Goal: Complete application form: Complete application form

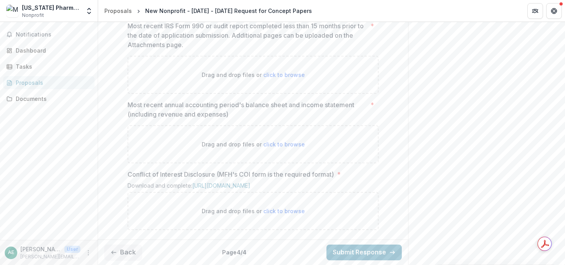
scroll to position [638, 0]
click at [283, 78] on span "click to browse" at bounding box center [284, 74] width 42 height 7
type input "**********"
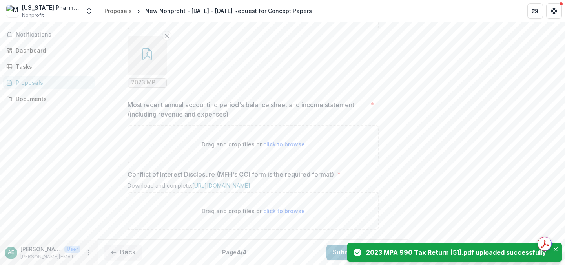
scroll to position [735, 0]
click at [279, 141] on span "click to browse" at bounding box center [284, 144] width 42 height 7
type input "**********"
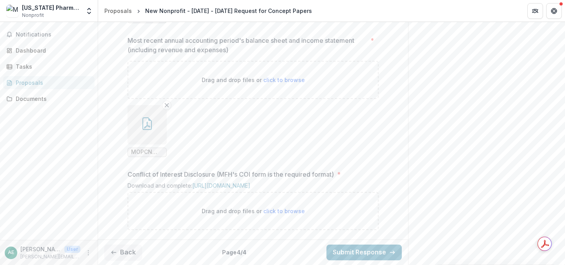
scroll to position [800, 0]
click at [131, 248] on button "Back" at bounding box center [123, 252] width 38 height 16
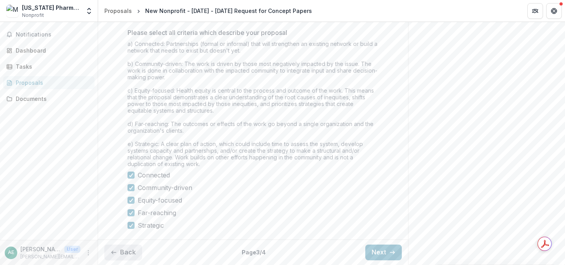
scroll to position [737, 0]
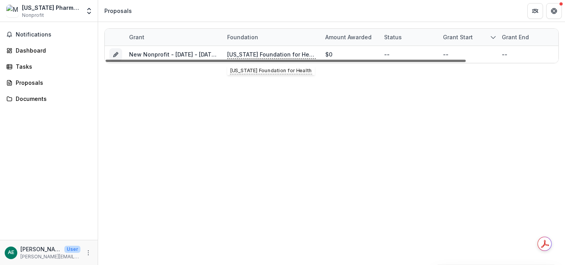
click at [269, 60] on div at bounding box center [285, 61] width 360 height 2
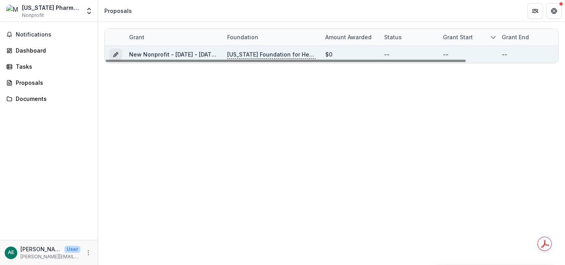
click at [114, 53] on icon "Grant 1489be6a-c099-413a-a0bd-a955d6291924" at bounding box center [116, 54] width 6 height 6
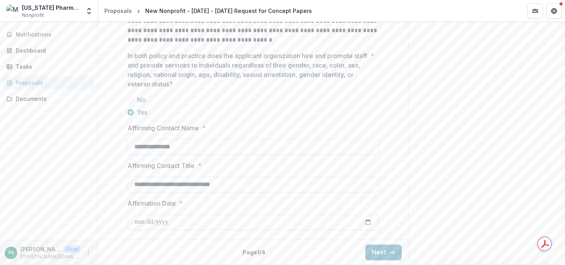
scroll to position [1095, 0]
click at [379, 250] on button "Next" at bounding box center [383, 252] width 36 height 16
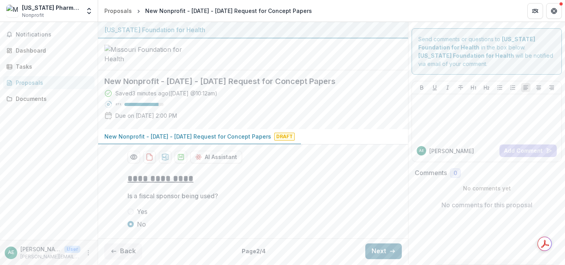
click at [376, 245] on button "Next" at bounding box center [383, 251] width 36 height 16
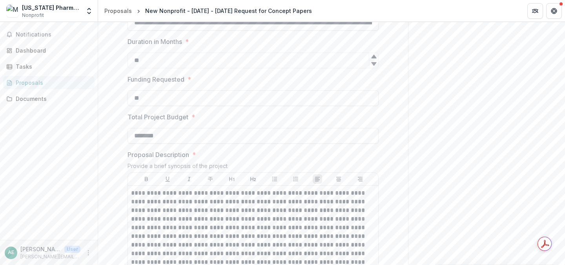
scroll to position [181, 0]
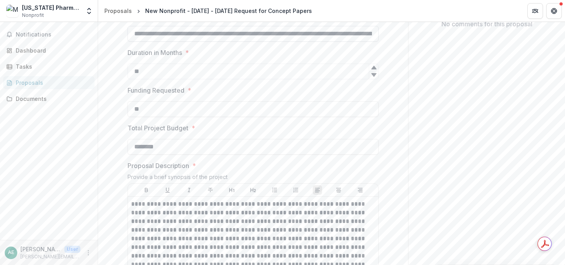
click at [242, 42] on input "**********" at bounding box center [252, 34] width 251 height 16
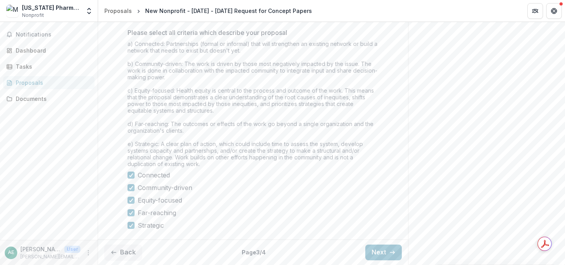
scroll to position [737, 0]
click at [385, 250] on button "Next" at bounding box center [383, 252] width 36 height 16
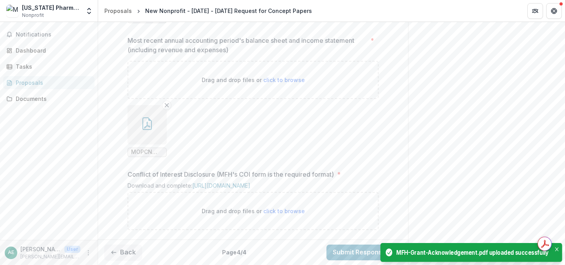
scroll to position [864, 0]
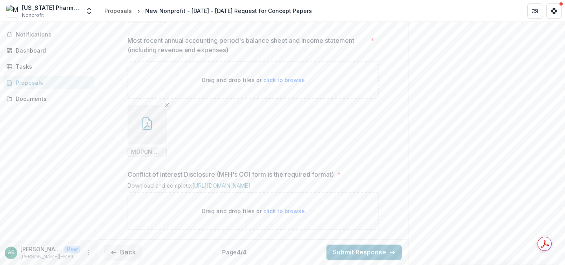
click at [273, 208] on span "click to browse" at bounding box center [284, 210] width 42 height 7
type input "**********"
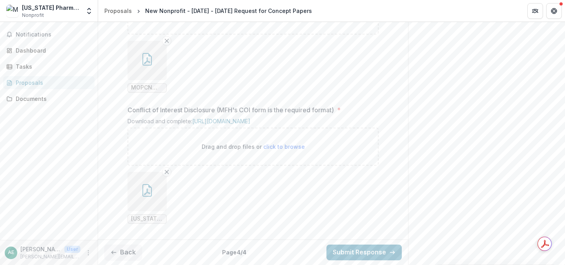
scroll to position [928, 0]
click at [358, 251] on button "Submit Response" at bounding box center [363, 252] width 75 height 16
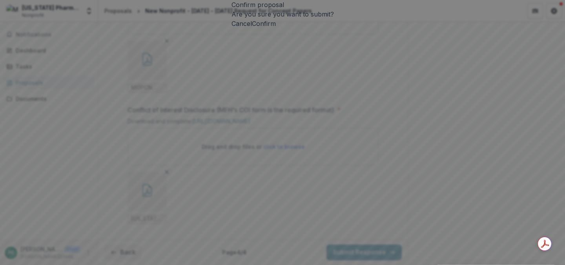
click at [276, 28] on button "Confirm" at bounding box center [264, 23] width 24 height 9
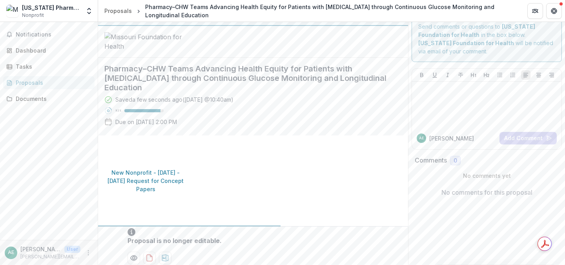
scroll to position [0, 0]
